Goal: Task Accomplishment & Management: Use online tool/utility

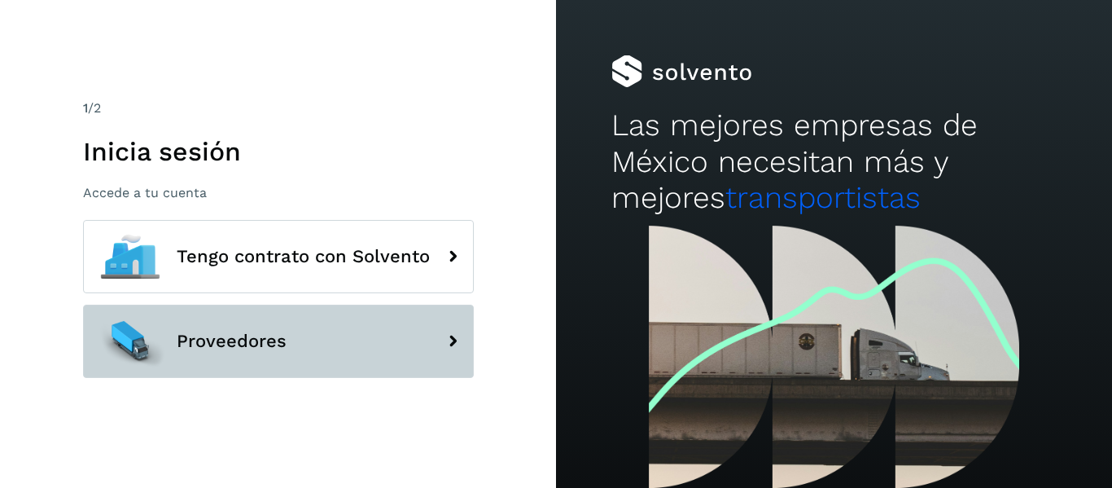
click at [278, 347] on span "Proveedores" at bounding box center [232, 341] width 110 height 20
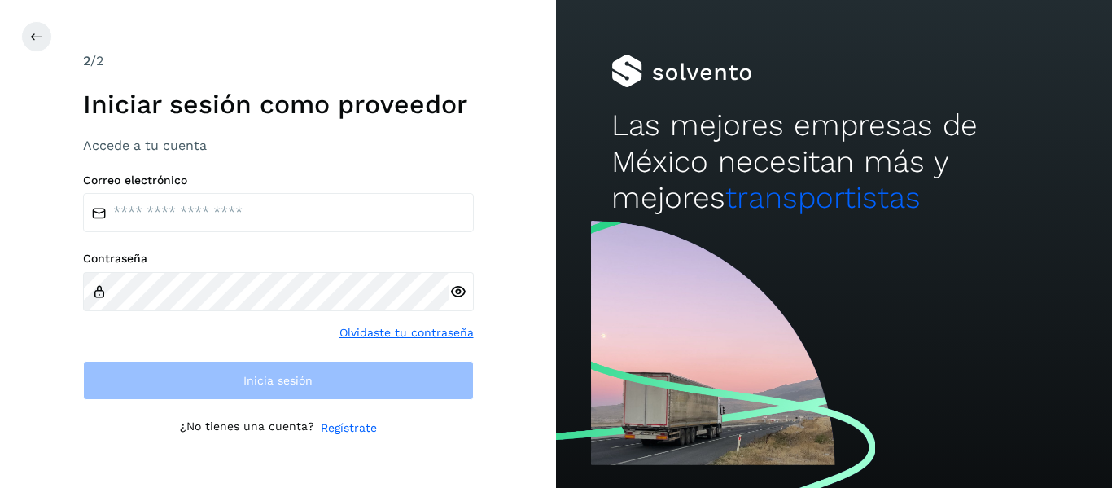
click at [204, 233] on div "Correo electrónico Contraseña Olvidaste tu contraseña Inicia sesión" at bounding box center [278, 286] width 391 height 227
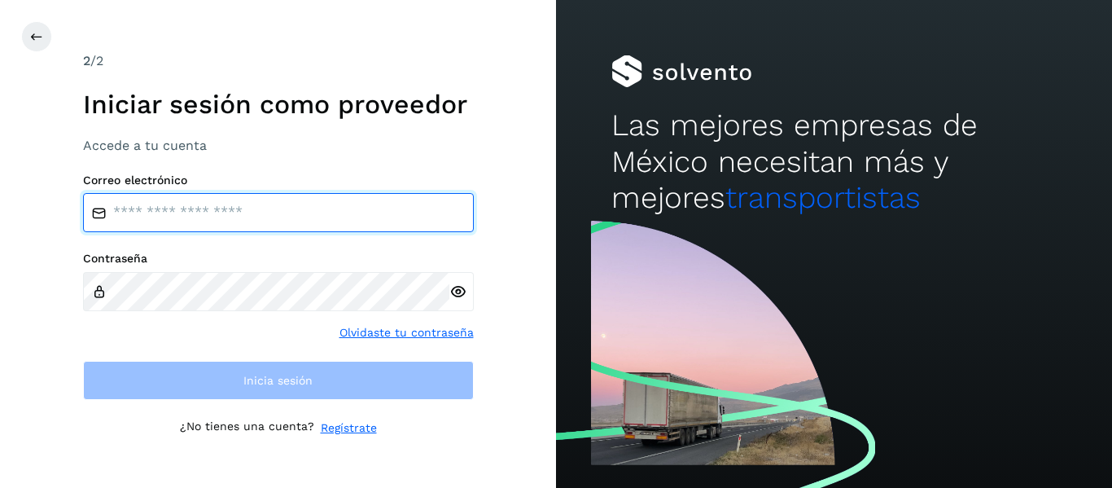
click at [208, 220] on input "email" at bounding box center [278, 212] width 391 height 39
type input "**********"
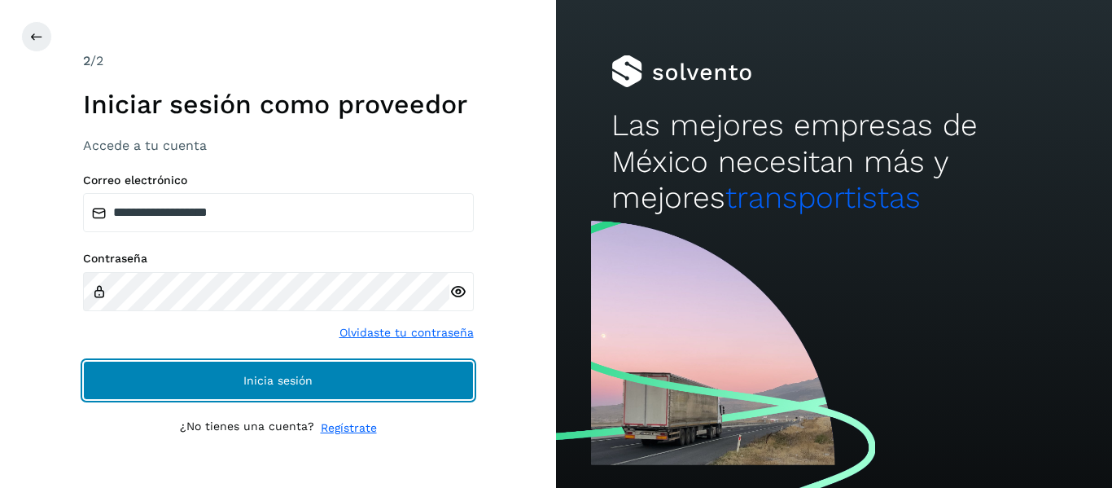
click at [281, 383] on span "Inicia sesión" at bounding box center [277, 379] width 69 height 11
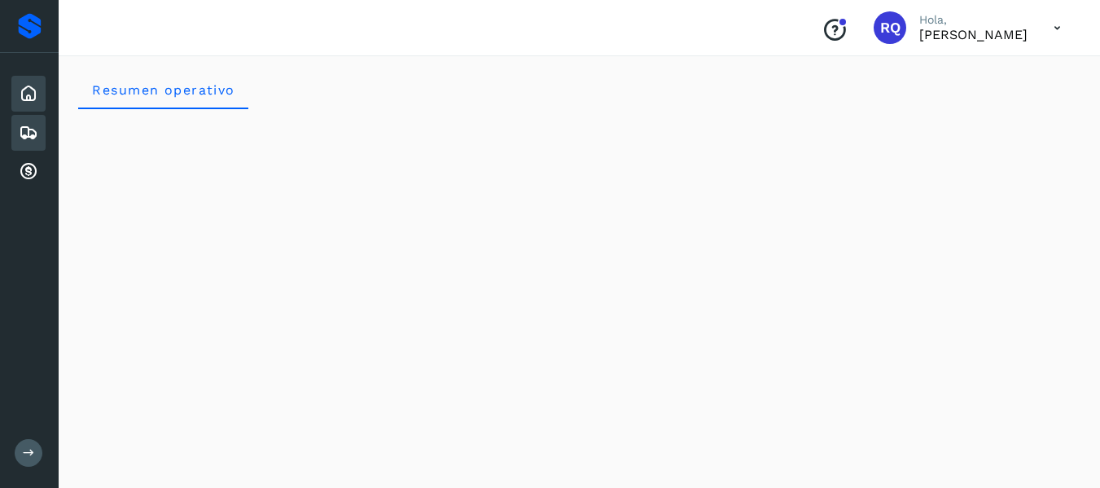
click at [25, 126] on icon at bounding box center [29, 133] width 20 height 20
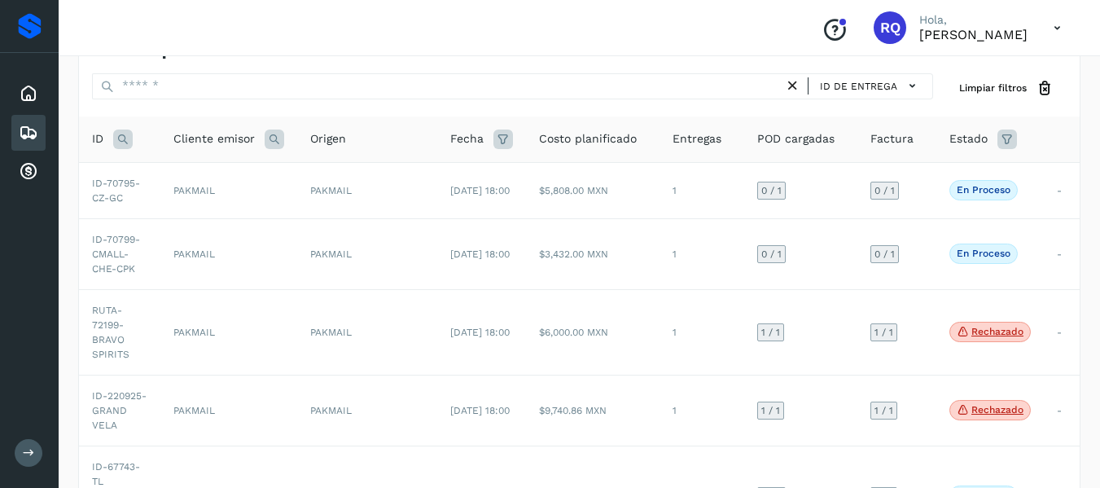
scroll to position [48, 0]
click at [219, 212] on td "PAKMAIL" at bounding box center [228, 189] width 137 height 56
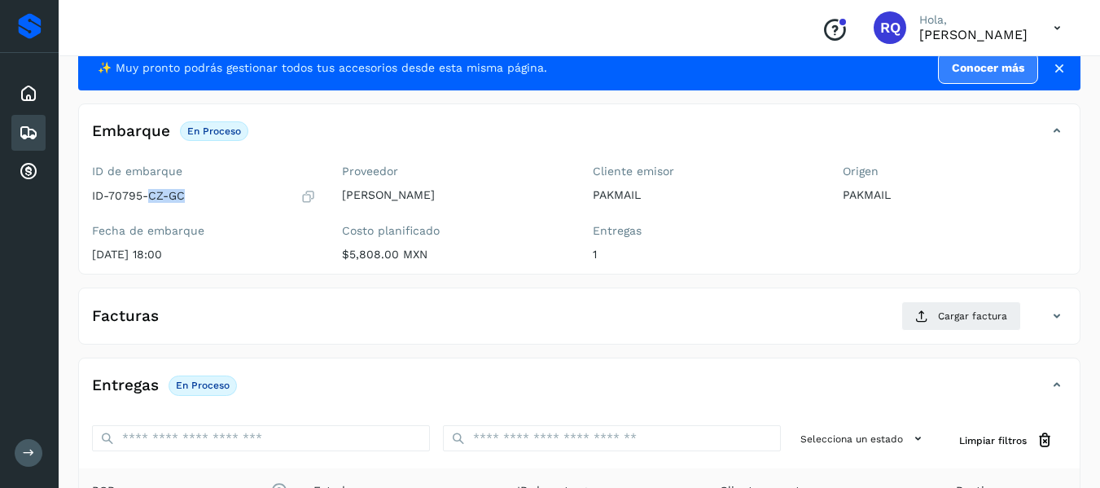
drag, startPoint x: 149, startPoint y: 193, endPoint x: 183, endPoint y: 198, distance: 34.5
click at [183, 198] on p "ID-70795-CZ-GC" at bounding box center [138, 196] width 93 height 14
click at [34, 141] on icon at bounding box center [29, 133] width 20 height 20
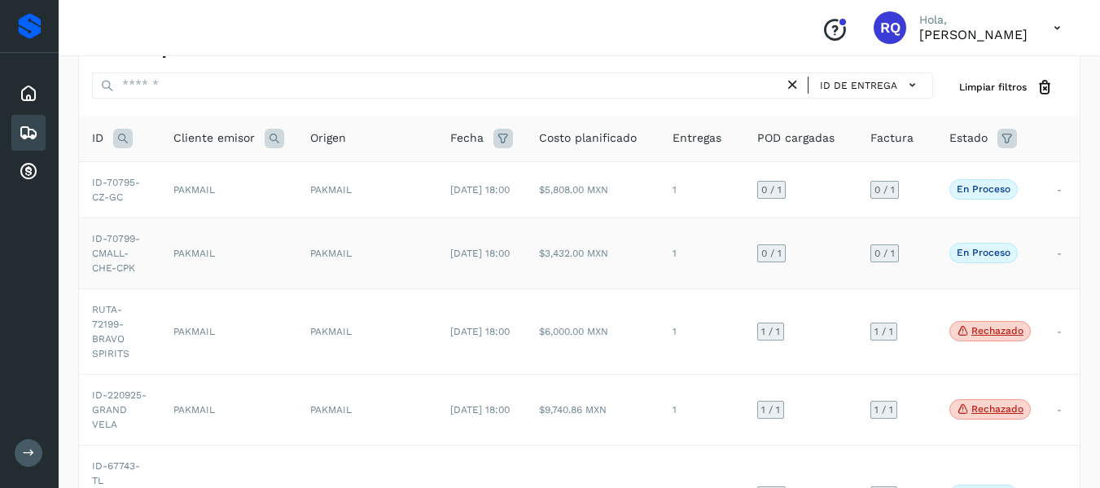
click at [312, 257] on span "PAKMAIL" at bounding box center [331, 252] width 42 height 11
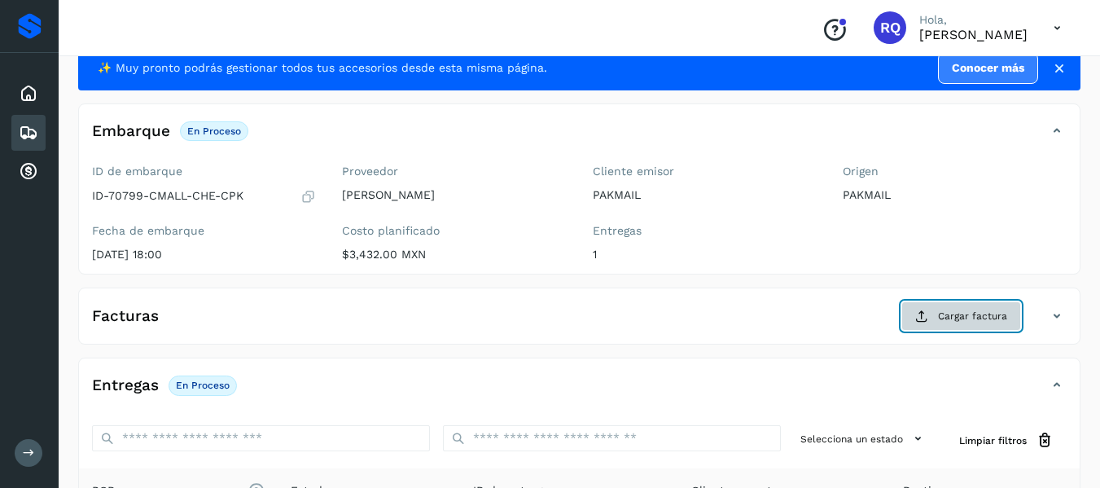
click at [947, 330] on button "Cargar factura" at bounding box center [961, 315] width 120 height 29
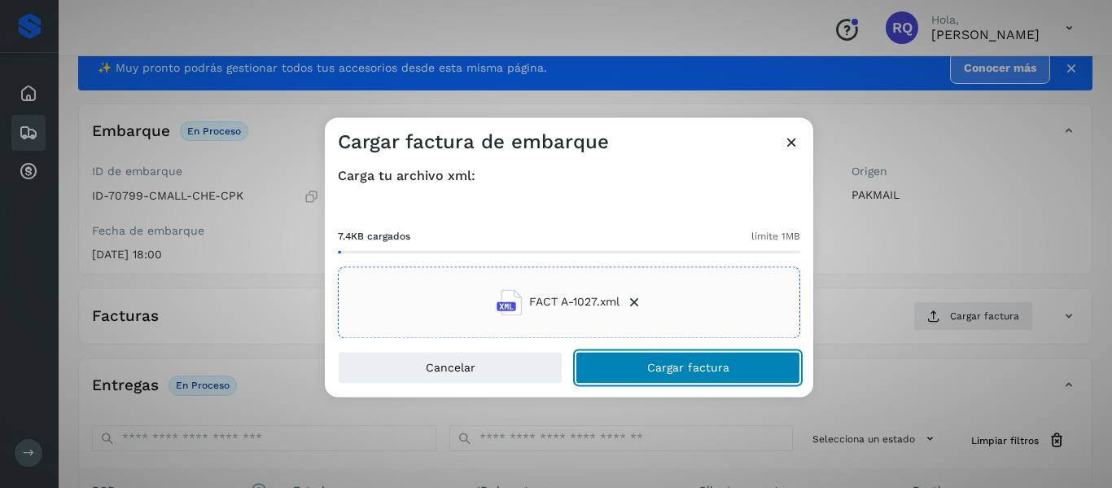
click at [666, 375] on button "Cargar factura" at bounding box center [687, 367] width 225 height 33
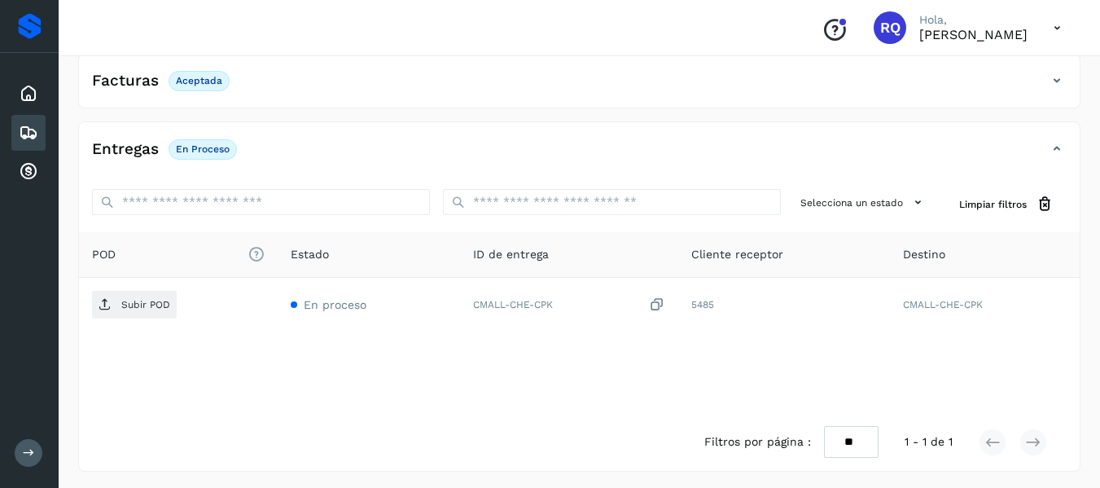
scroll to position [285, 0]
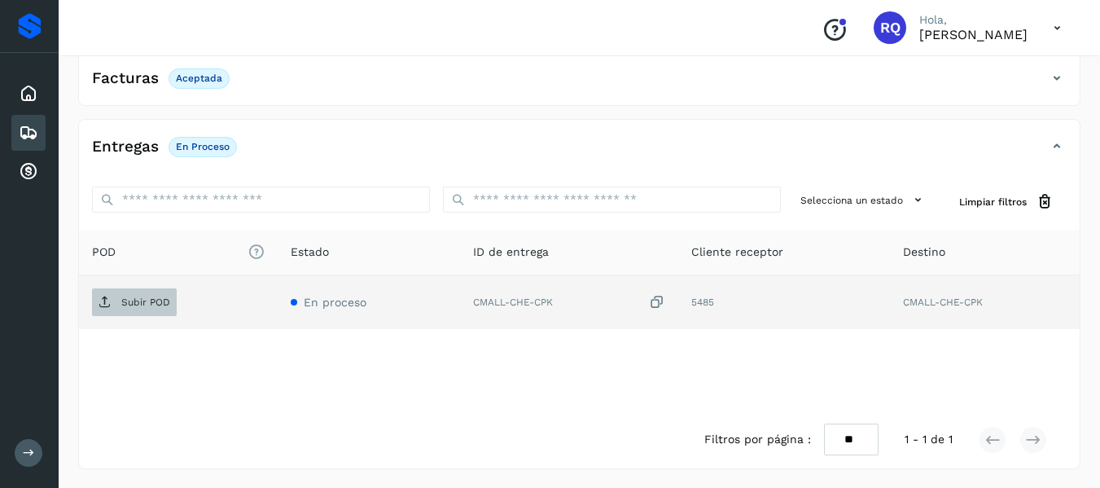
click at [113, 304] on span "Subir POD" at bounding box center [134, 302] width 85 height 26
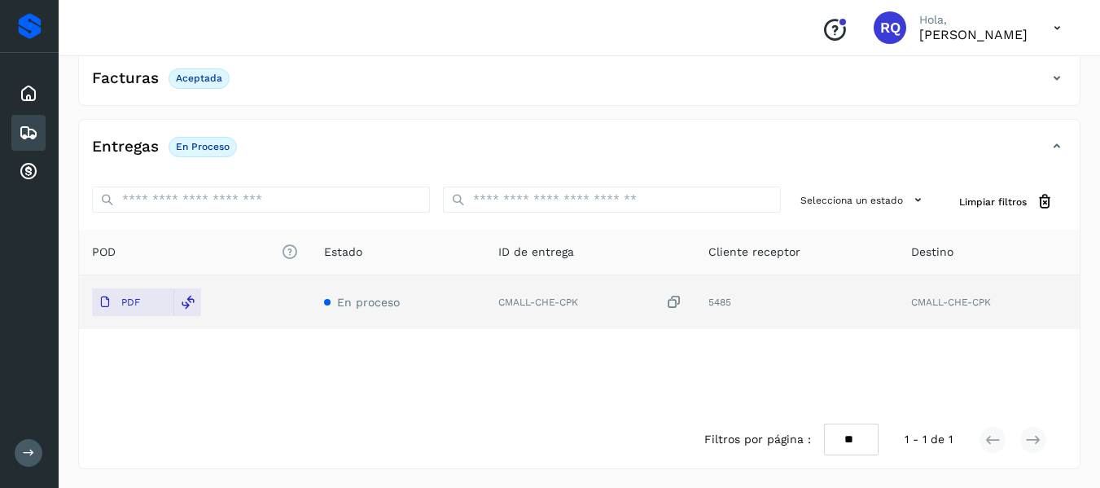
click at [22, 131] on icon at bounding box center [29, 133] width 20 height 20
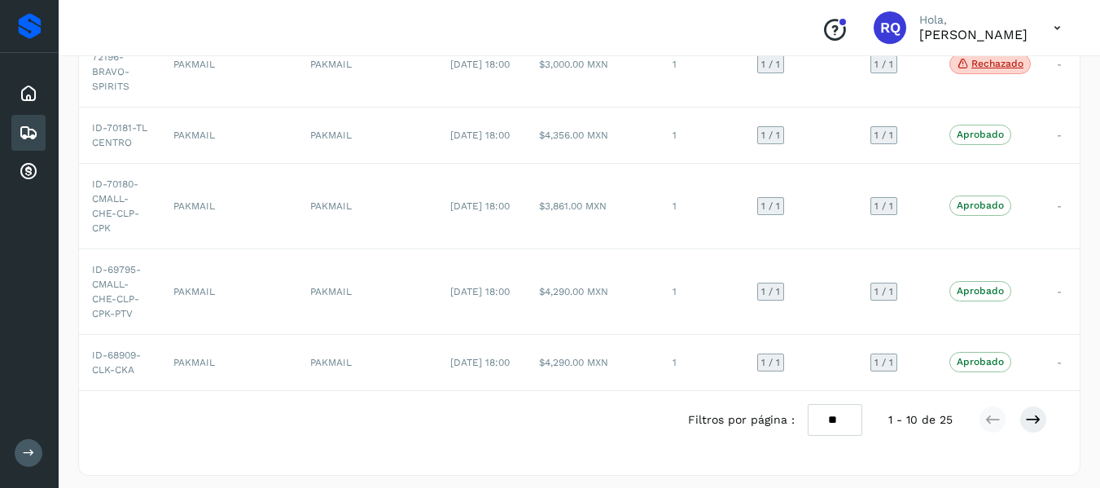
scroll to position [579, 0]
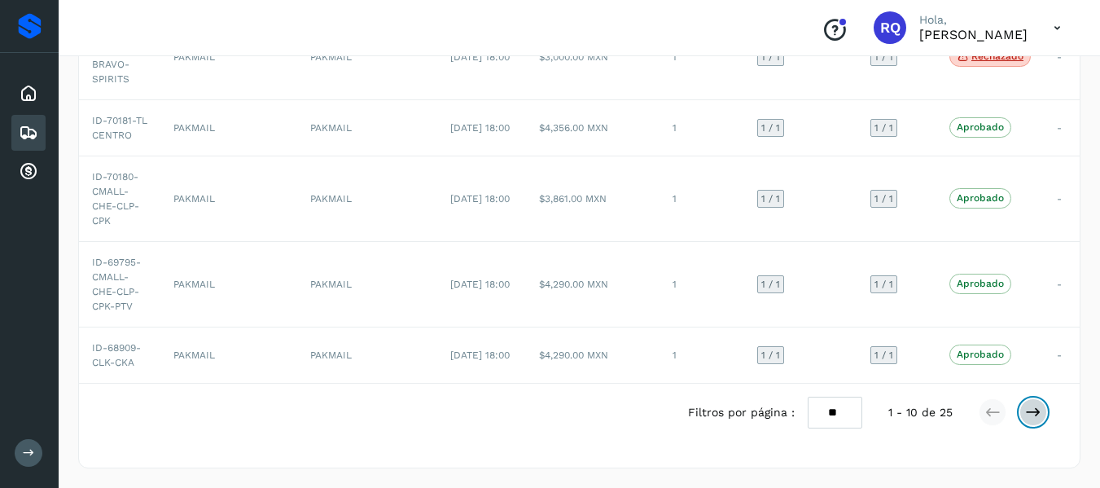
click at [1031, 413] on icon at bounding box center [1033, 412] width 16 height 16
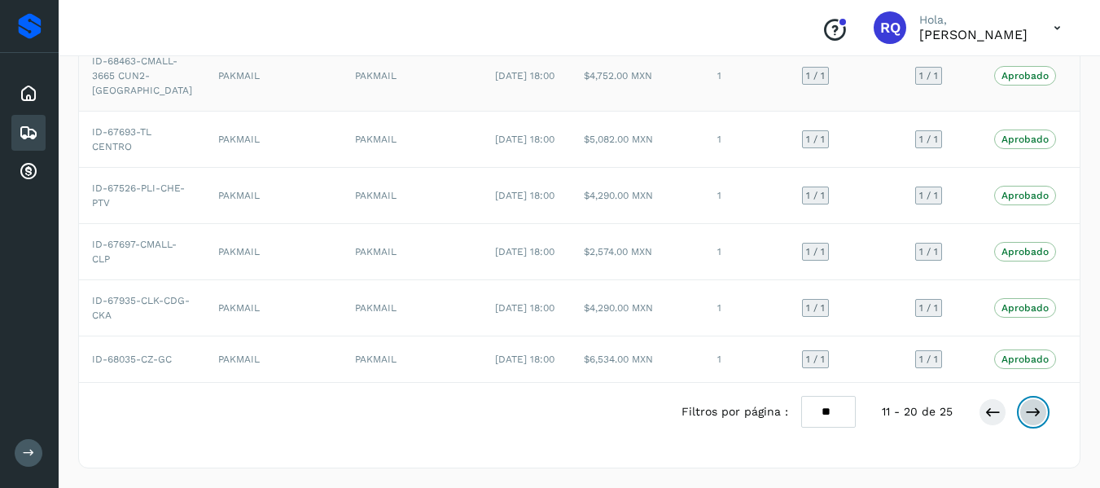
scroll to position [520, 0]
click at [985, 405] on icon at bounding box center [992, 412] width 16 height 16
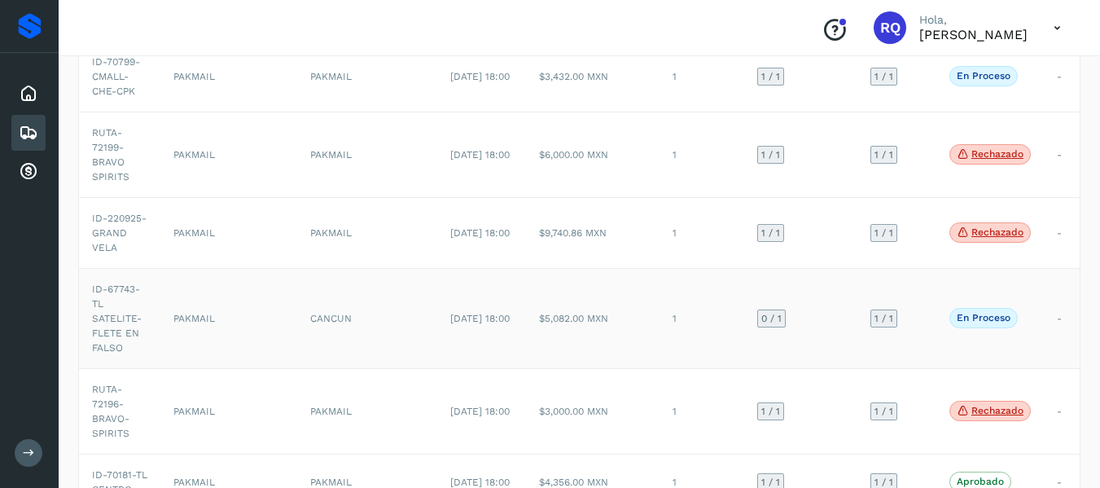
scroll to position [224, 0]
click at [20, 168] on icon at bounding box center [29, 172] width 20 height 20
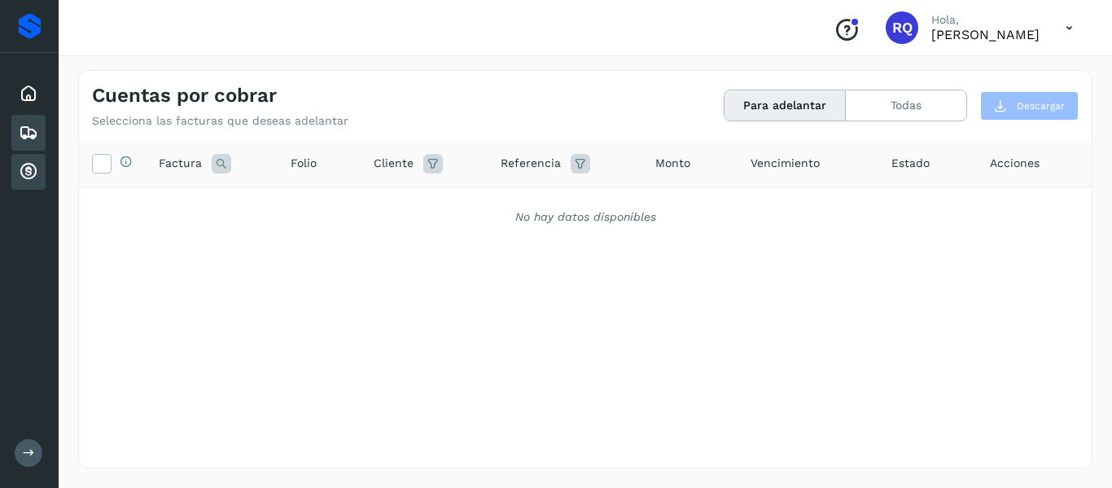
click at [42, 125] on div "Embarques" at bounding box center [28, 133] width 34 height 36
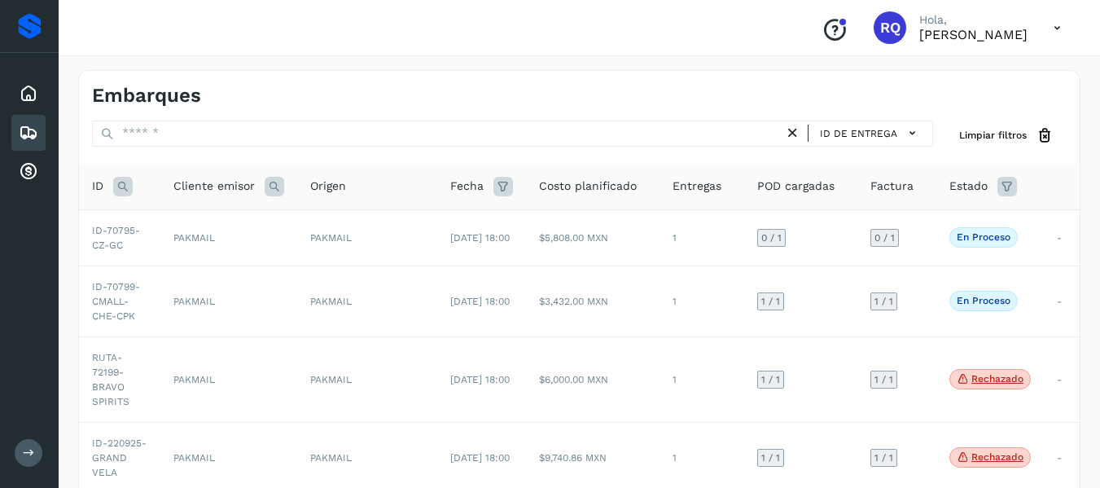
click at [490, 71] on div "Embarques" at bounding box center [579, 89] width 1000 height 37
